Goal: Task Accomplishment & Management: Manage account settings

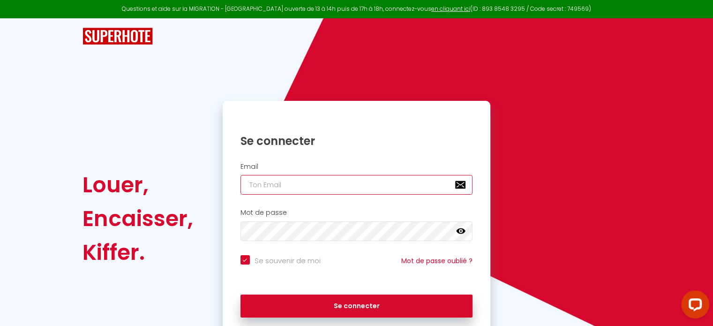
click at [278, 186] on input "email" at bounding box center [356, 185] width 233 height 20
drag, startPoint x: 278, startPoint y: 186, endPoint x: 299, endPoint y: 192, distance: 22.1
click at [280, 186] on input "email" at bounding box center [356, 185] width 233 height 20
type input "a"
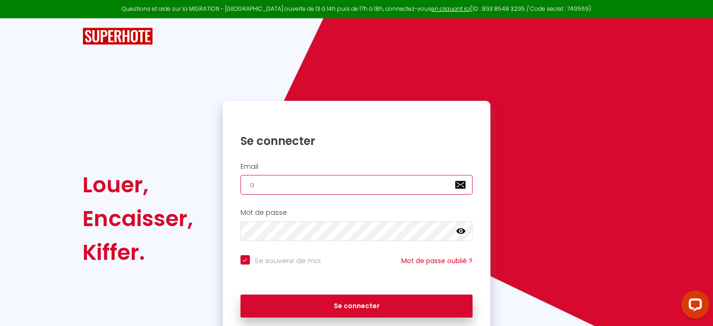
checkbox input "true"
type input "ab"
checkbox input "true"
type input "abo"
checkbox input "true"
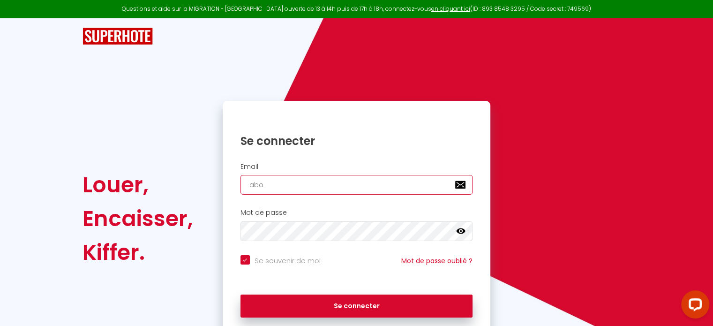
type input "abou"
checkbox input "true"
type input "abour"
checkbox input "true"
type input "abourd"
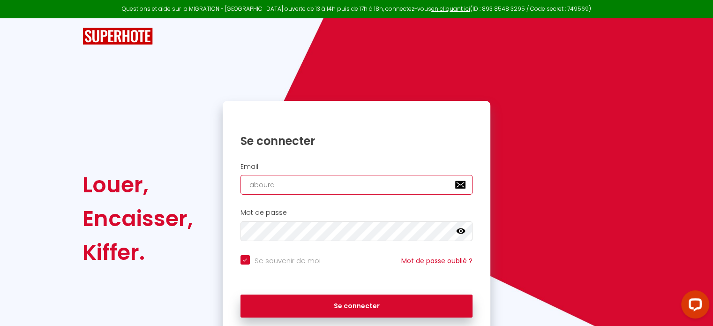
checkbox input "true"
type input "abourde"
checkbox input "true"
type input "abourdea"
checkbox input "true"
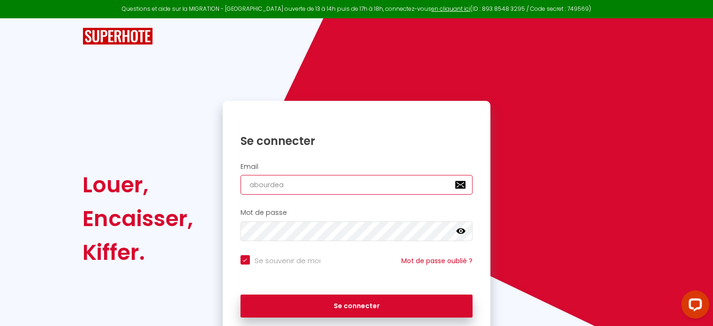
type input "abourdeau"
checkbox input "true"
type input "abourdeau@"
checkbox input "true"
type input "abourdeau@h"
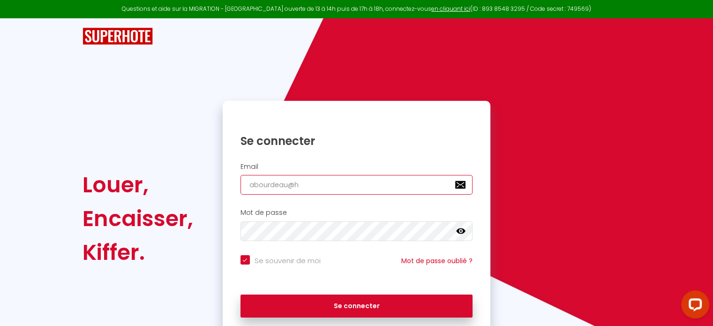
checkbox input "true"
type input "abourdeau@ho"
checkbox input "true"
type input "abourdeau@hot"
checkbox input "true"
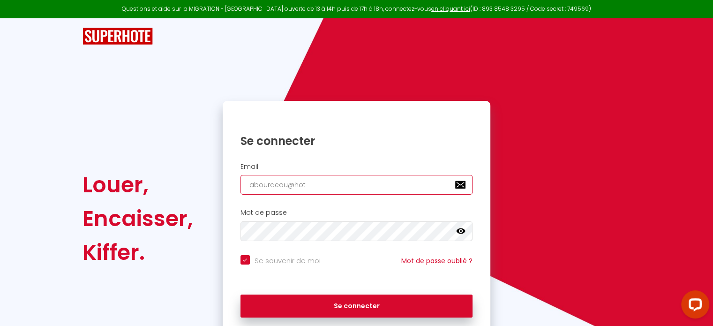
type input "abourdeau@hotm"
checkbox input "true"
type input "abourdeau@hotma"
checkbox input "true"
type input "abourdeau@hotmai"
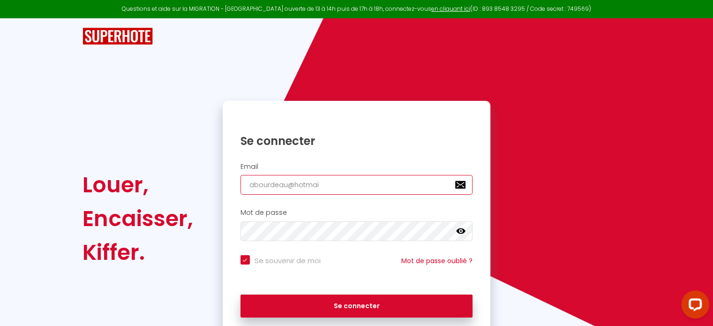
checkbox input "true"
type input "[EMAIL_ADDRESS]"
checkbox input "true"
type input "[EMAIL_ADDRESS]."
checkbox input "true"
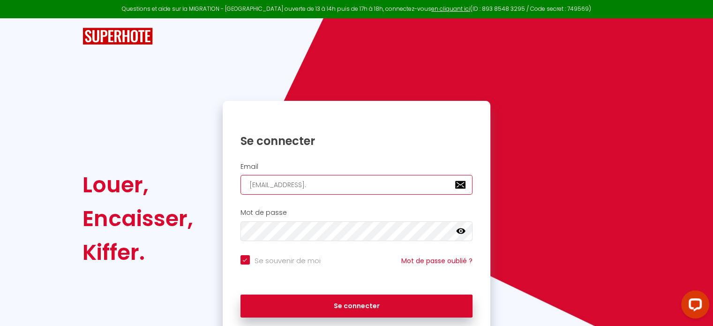
type input "abourdeau@hotmail.f"
checkbox input "true"
type input "[EMAIL_ADDRESS][DOMAIN_NAME]"
checkbox input "true"
type input "[EMAIL_ADDRESS][DOMAIN_NAME]"
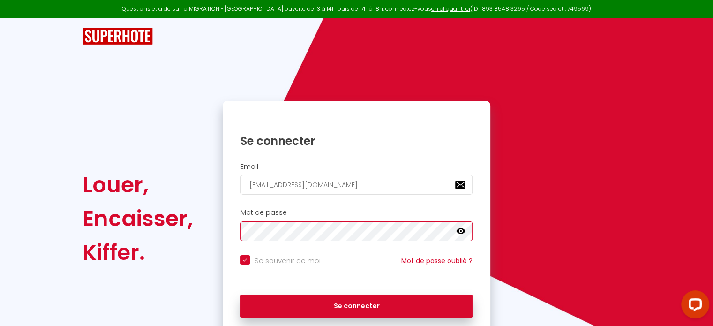
click at [240, 294] on button "Se connecter" at bounding box center [356, 305] width 233 height 23
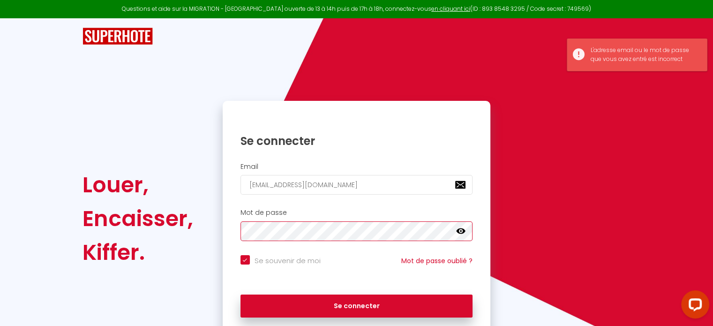
click at [240, 294] on button "Se connecter" at bounding box center [356, 305] width 233 height 23
checkbox input "true"
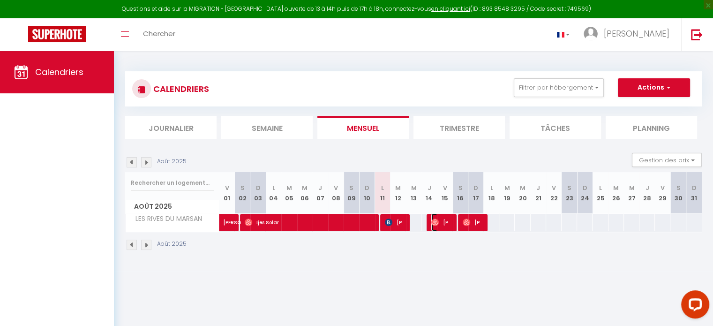
click at [451, 216] on span "[PERSON_NAME] Et [PERSON_NAME]" at bounding box center [441, 222] width 21 height 18
select select "OK"
select select "0"
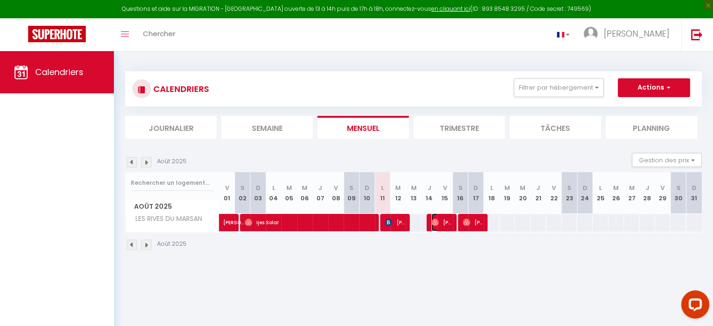
select select "1"
select select
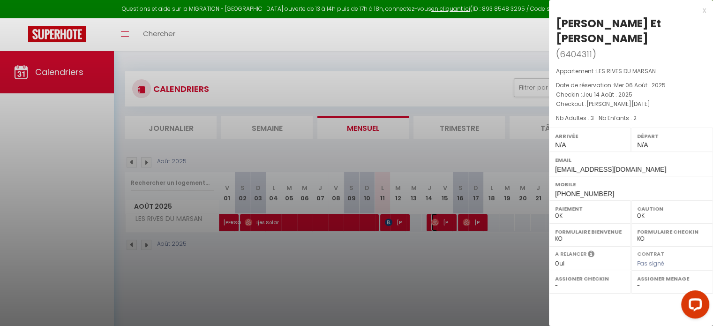
select select "19764"
click at [445, 250] on div at bounding box center [356, 163] width 713 height 326
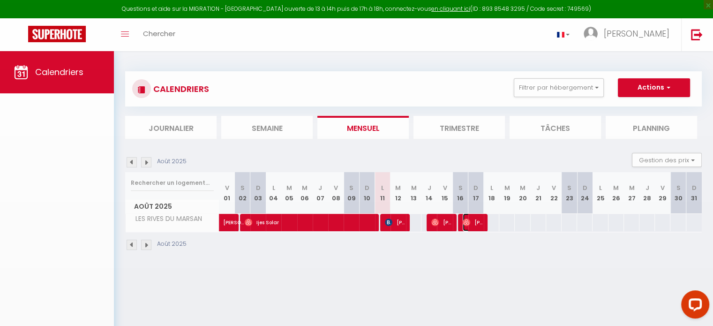
click at [476, 220] on span "[PERSON_NAME]" at bounding box center [473, 222] width 21 height 18
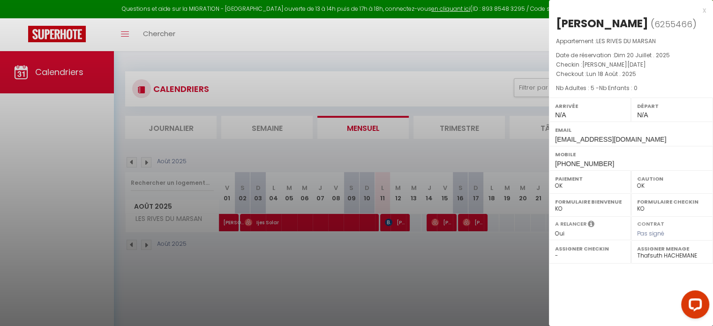
click at [476, 220] on div at bounding box center [356, 163] width 713 height 326
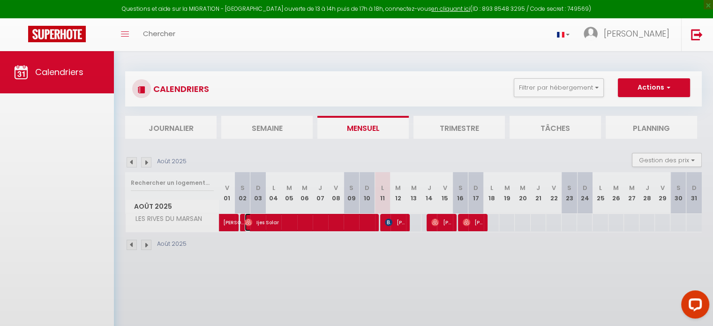
click at [333, 225] on span "Ijes Solar" at bounding box center [309, 222] width 129 height 18
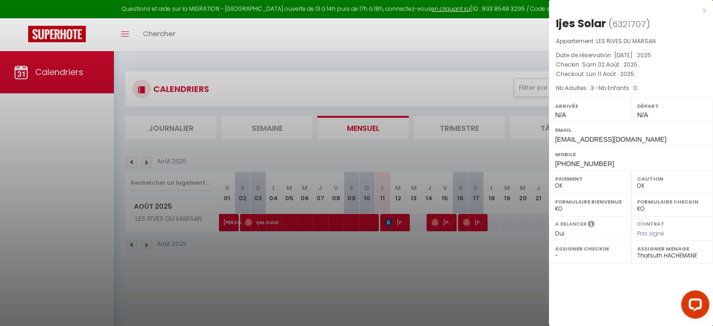
click at [393, 219] on div at bounding box center [356, 163] width 713 height 326
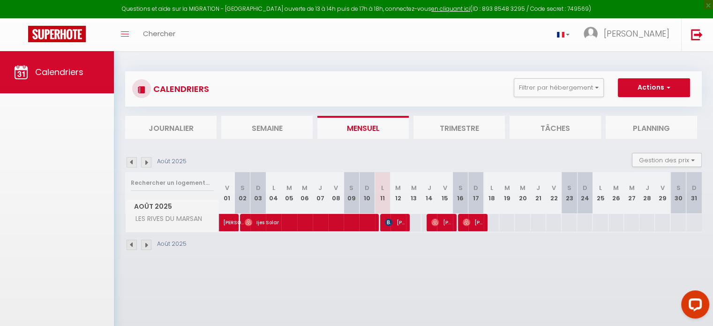
click at [393, 219] on body "Questions et aide sur la MIGRATION - [GEOGRAPHIC_DATA] ouverte de 13 à 14h puis…" at bounding box center [356, 214] width 713 height 326
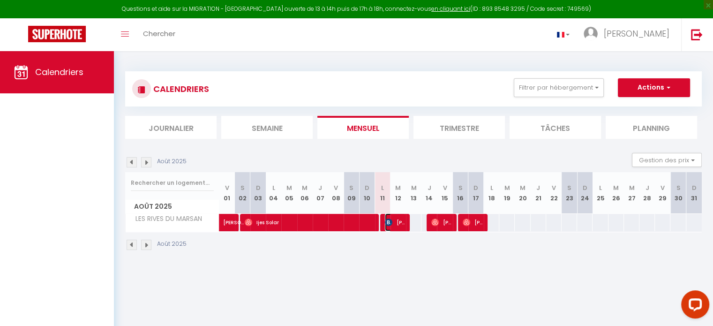
click at [395, 220] on span "[PERSON_NAME]" at bounding box center [395, 222] width 21 height 18
select select "KO"
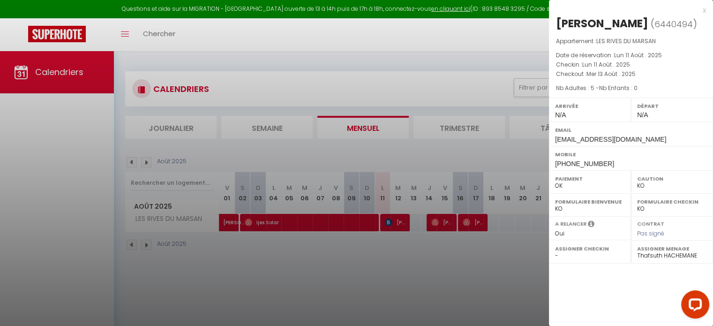
drag, startPoint x: 644, startPoint y: 24, endPoint x: 548, endPoint y: 25, distance: 95.2
click at [549, 25] on div "[PERSON_NAME] ( 6440494 ) Appartement : LES RIVES DU MARSAN Date de réservation…" at bounding box center [631, 93] width 164 height 155
copy div "[PERSON_NAME]"
click at [340, 301] on div at bounding box center [356, 163] width 713 height 326
